Goal: Task Accomplishment & Management: Complete application form

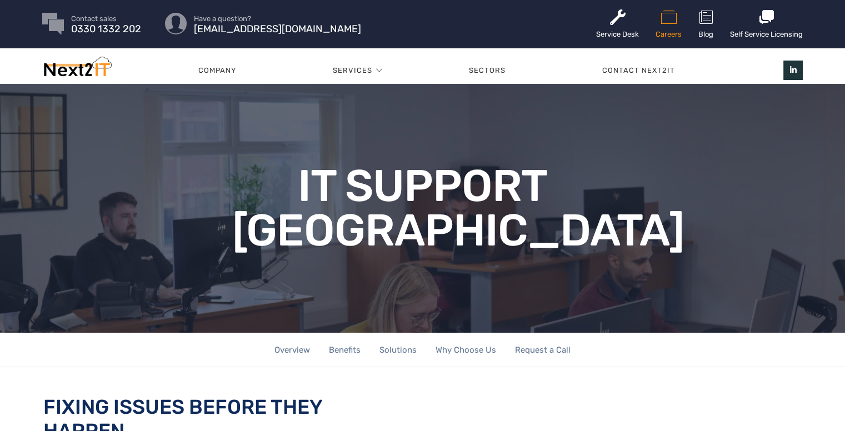
click at [664, 22] on icon at bounding box center [668, 17] width 26 height 18
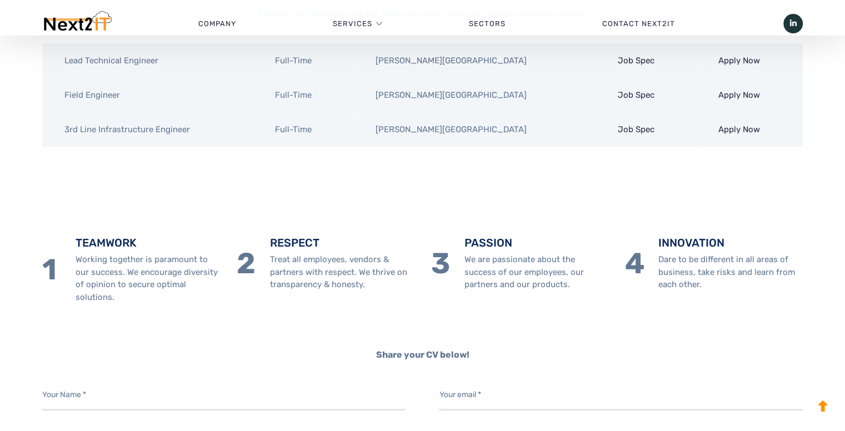
scroll to position [333, 0]
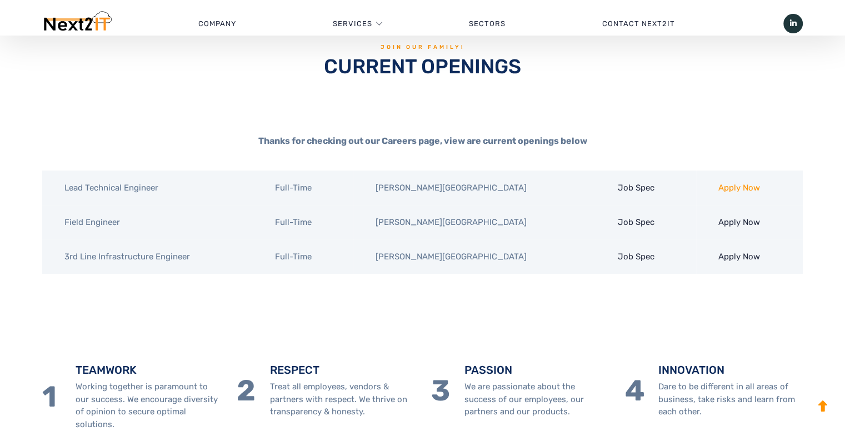
click at [735, 184] on link "Apply Now" at bounding box center [739, 188] width 42 height 10
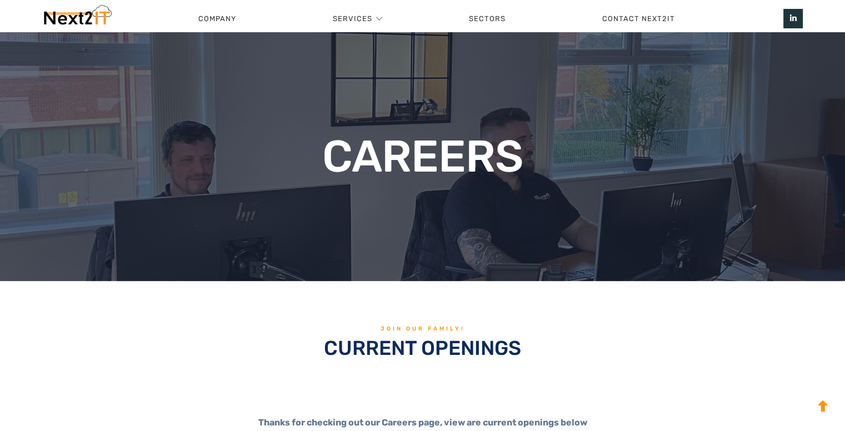
scroll to position [0, 0]
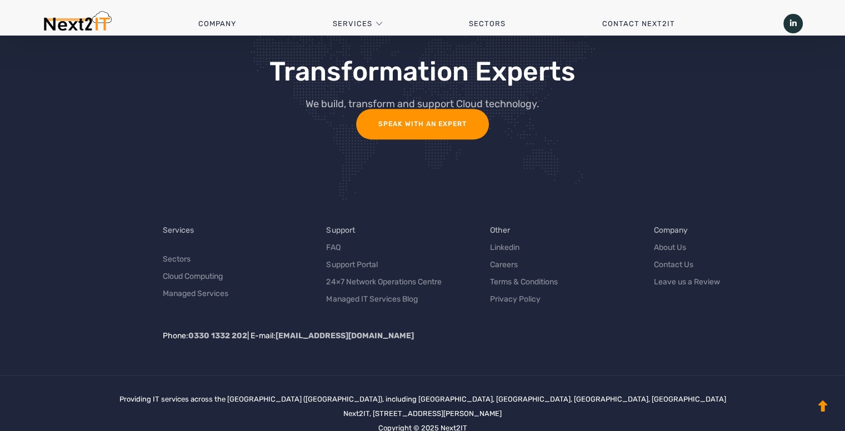
scroll to position [825, 0]
